Goal: Task Accomplishment & Management: Manage account settings

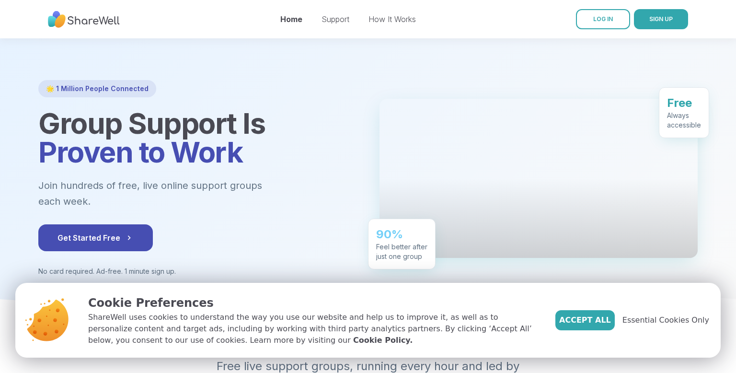
scroll to position [21, 0]
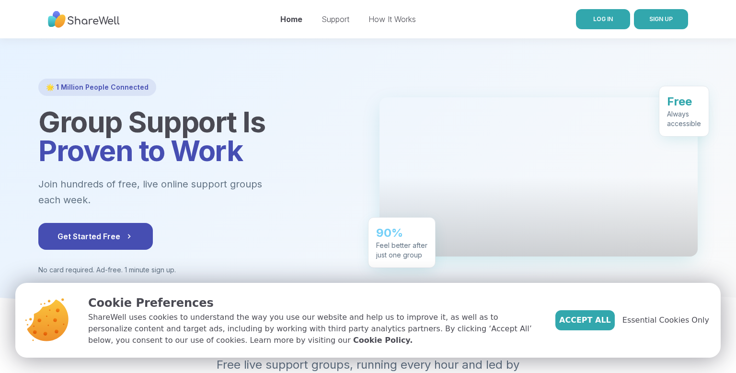
click at [612, 18] on span "LOG IN" at bounding box center [603, 18] width 20 height 7
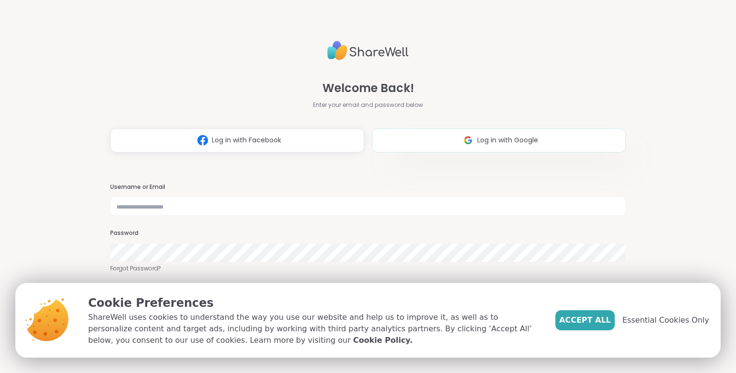
click at [516, 142] on span "Log in with Google" at bounding box center [507, 140] width 61 height 10
